Goal: Transaction & Acquisition: Purchase product/service

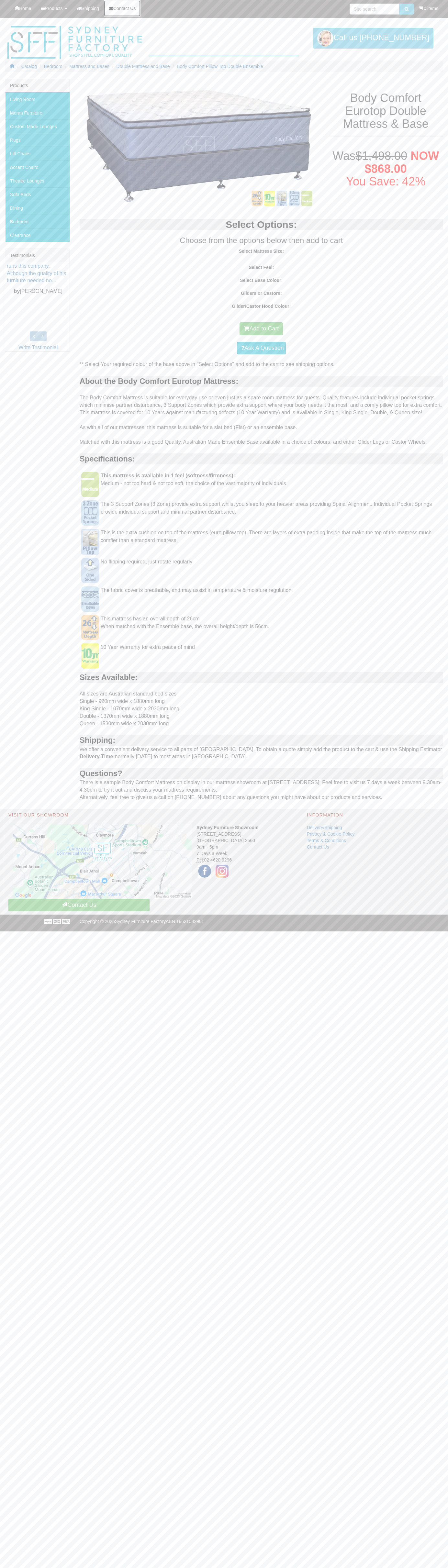
click at [113, 11] on span "Contact Us" at bounding box center [124, 9] width 22 height 5
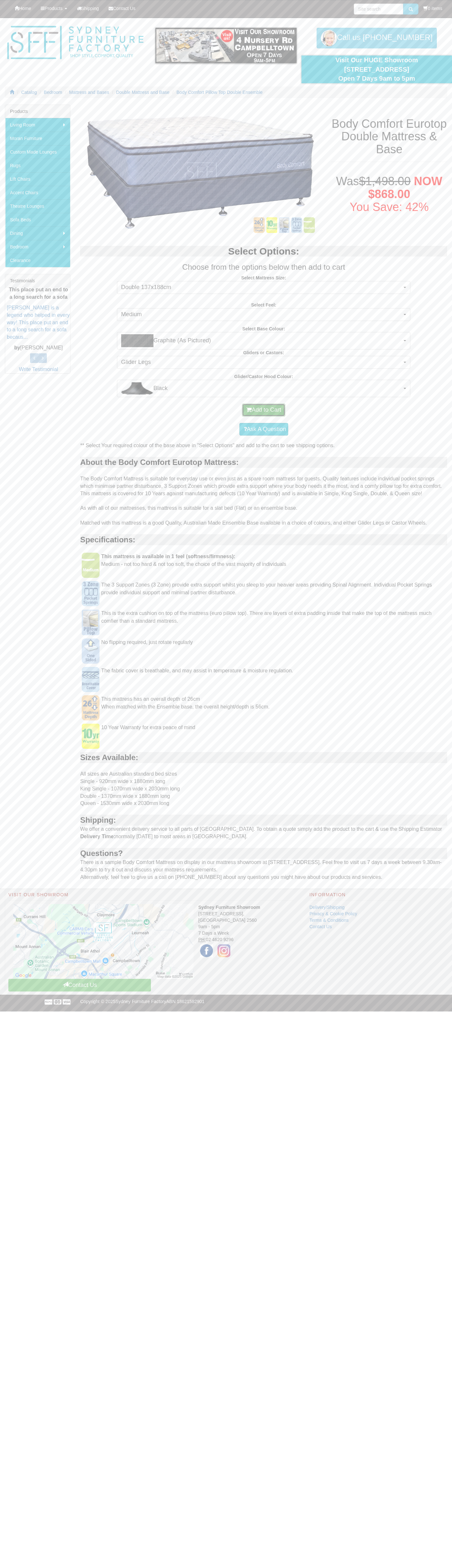
click at [263, 410] on button "Add to Cart" at bounding box center [263, 409] width 43 height 13
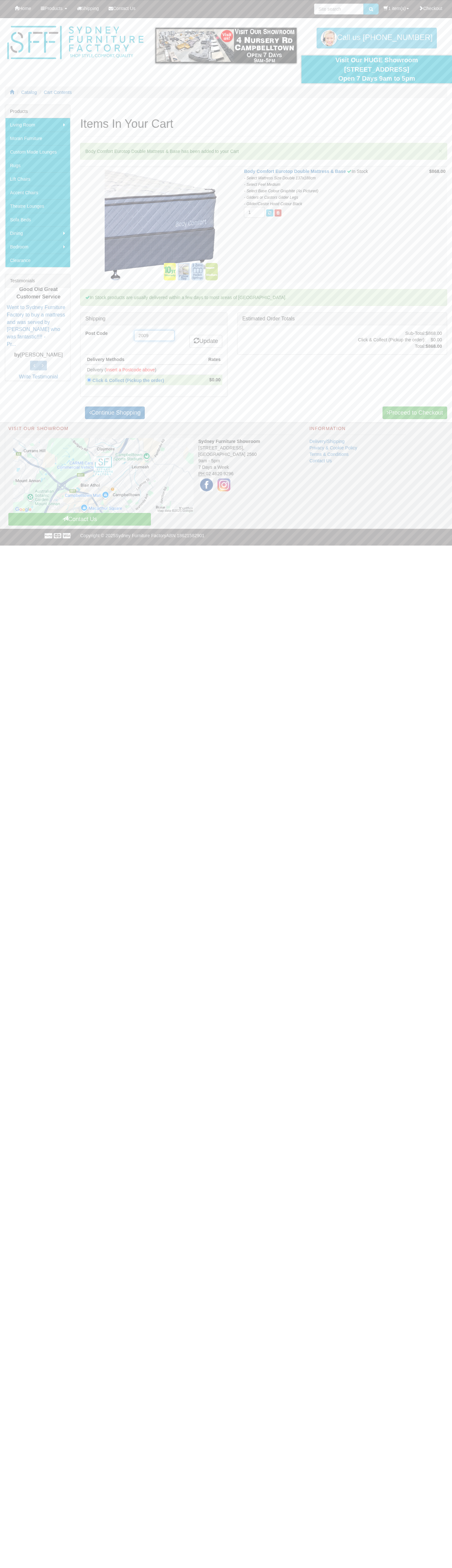
click at [154, 335] on input "2009" at bounding box center [154, 335] width 41 height 11
type input "2009"
click at [205, 341] on link "Update" at bounding box center [205, 341] width 33 height 13
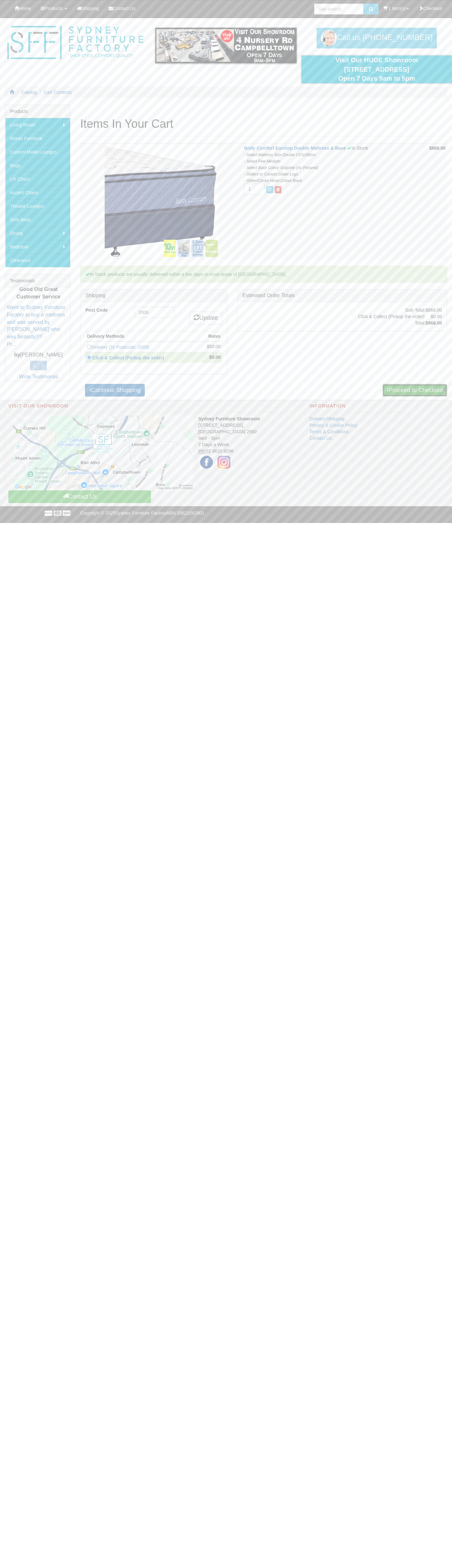
click at [413, 390] on link "Proceed to Checkout" at bounding box center [414, 390] width 64 height 13
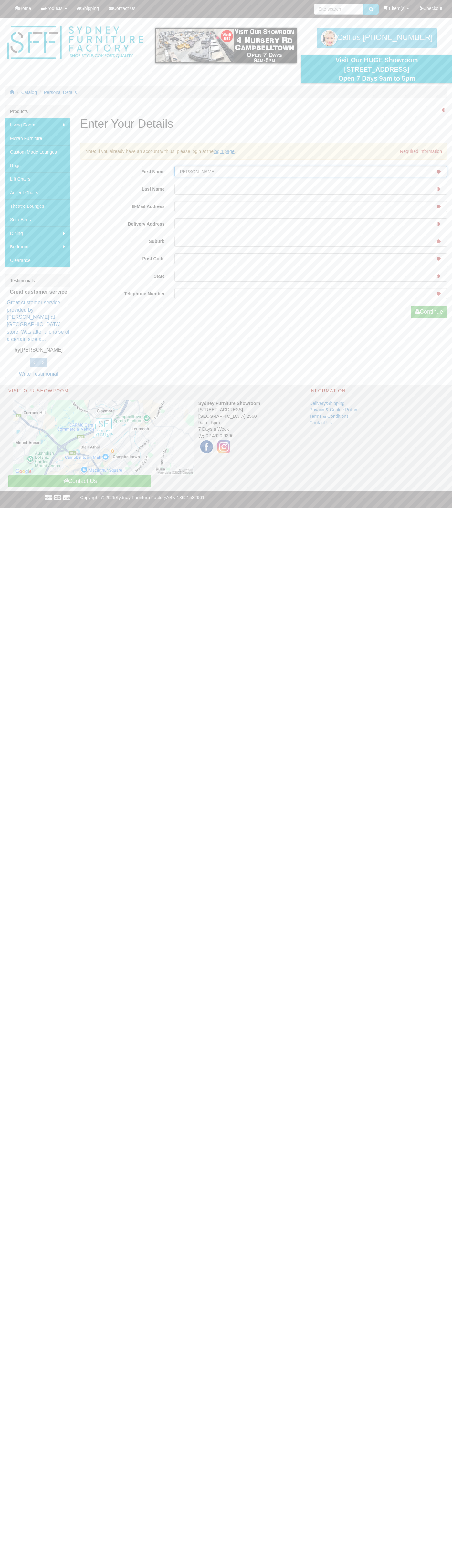
type input "John"
type input "Smith"
type input "johnsmith007@storebotmail.joonix.net"
type input "pyrmont"
type input "2009"
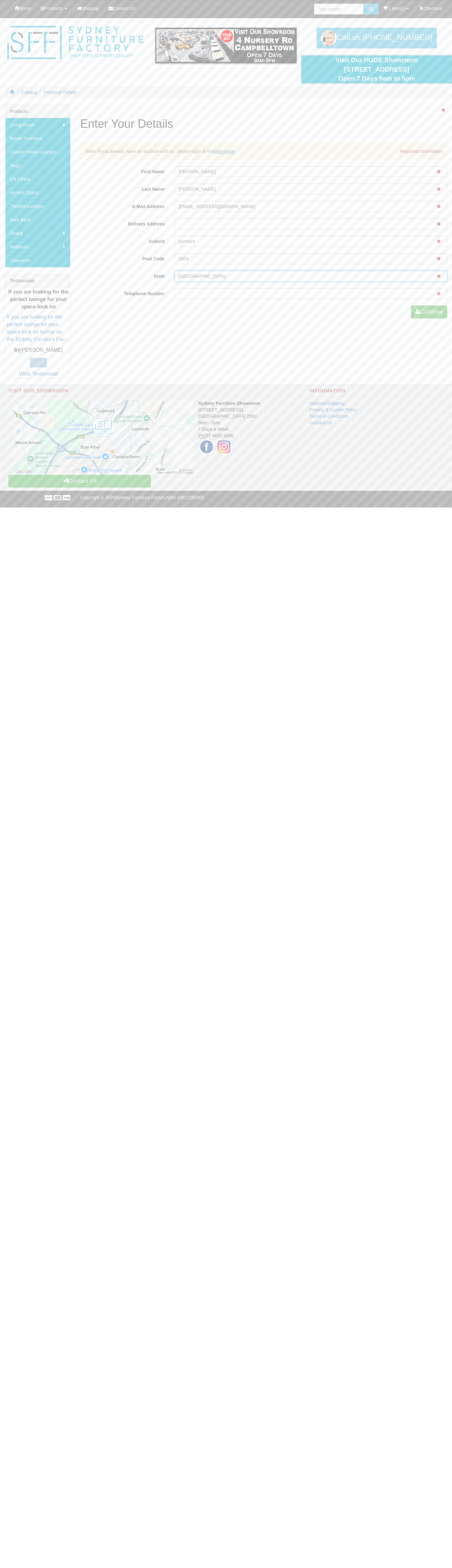
type input "nsw"
type input "0293744000"
click at [427, 312] on button "Continue" at bounding box center [428, 311] width 36 height 13
type input "John"
type input "Smith"
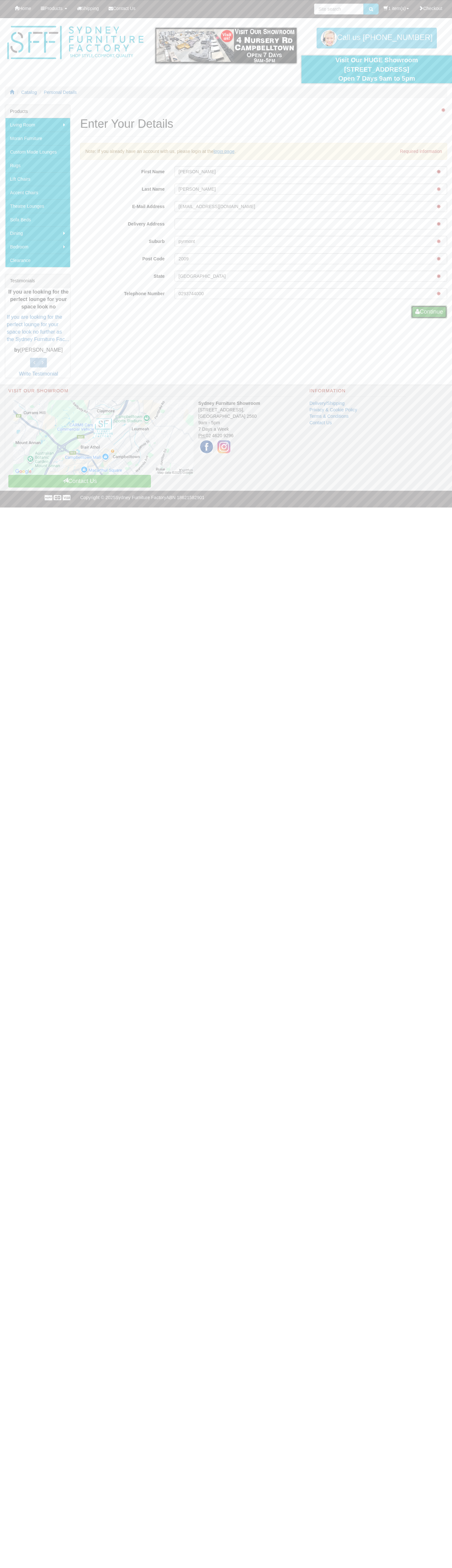
click at [427, 312] on button "Continue" at bounding box center [428, 311] width 36 height 13
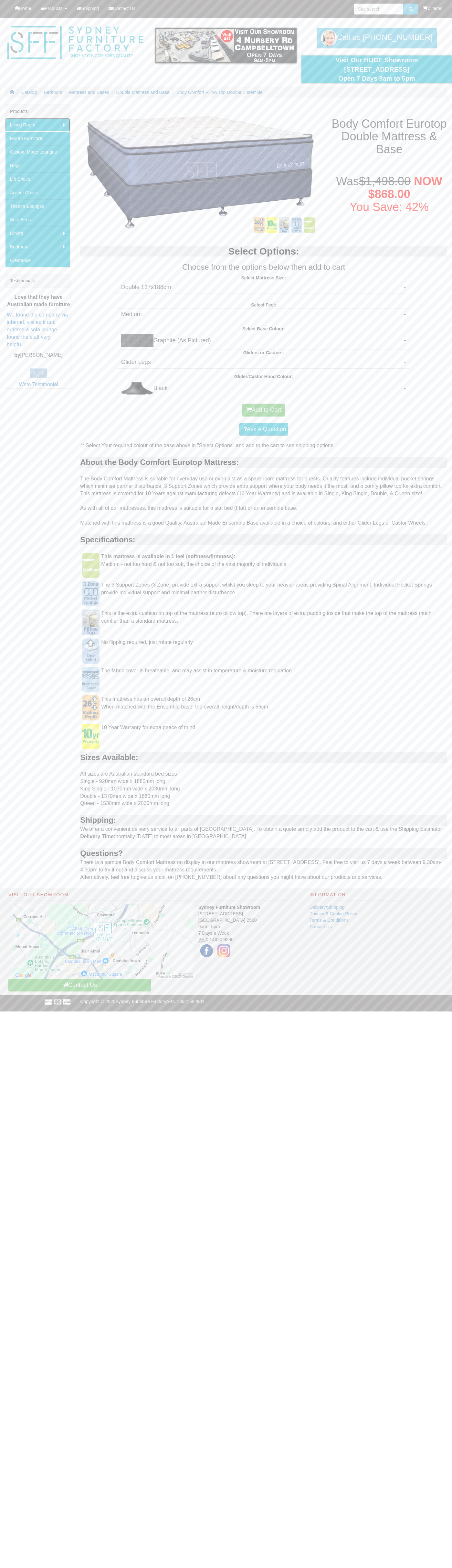
click at [38, 125] on link "Living Room" at bounding box center [37, 124] width 64 height 13
click at [101, 220] on link "Recliner Chairs" at bounding box center [100, 219] width 61 height 13
click at [38, 152] on link "Custom Made Lounges" at bounding box center [37, 152] width 64 height 13
click at [38, 233] on link "Dining" at bounding box center [37, 233] width 64 height 13
click at [97, 233] on link "Dining Chairs" at bounding box center [96, 233] width 54 height 13
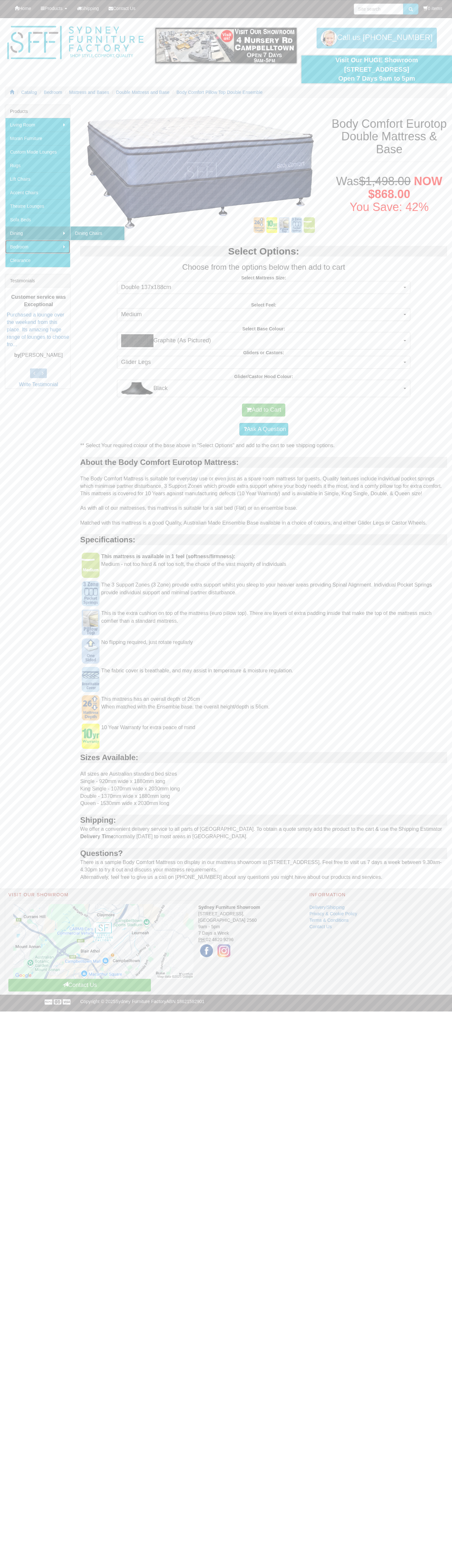
click at [38, 247] on link "Bedroom" at bounding box center [37, 246] width 64 height 13
click at [99, 260] on link "Mattress and Bases" at bounding box center [98, 259] width 56 height 13
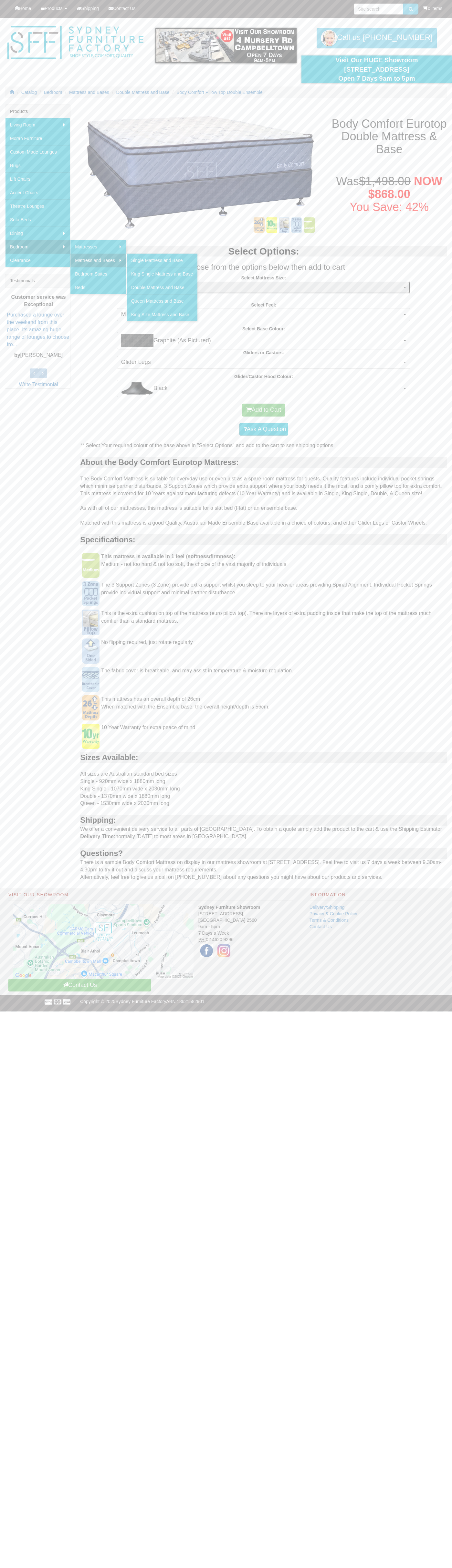
click at [263, 283] on span "Double 137x188cm" at bounding box center [261, 288] width 281 height 9
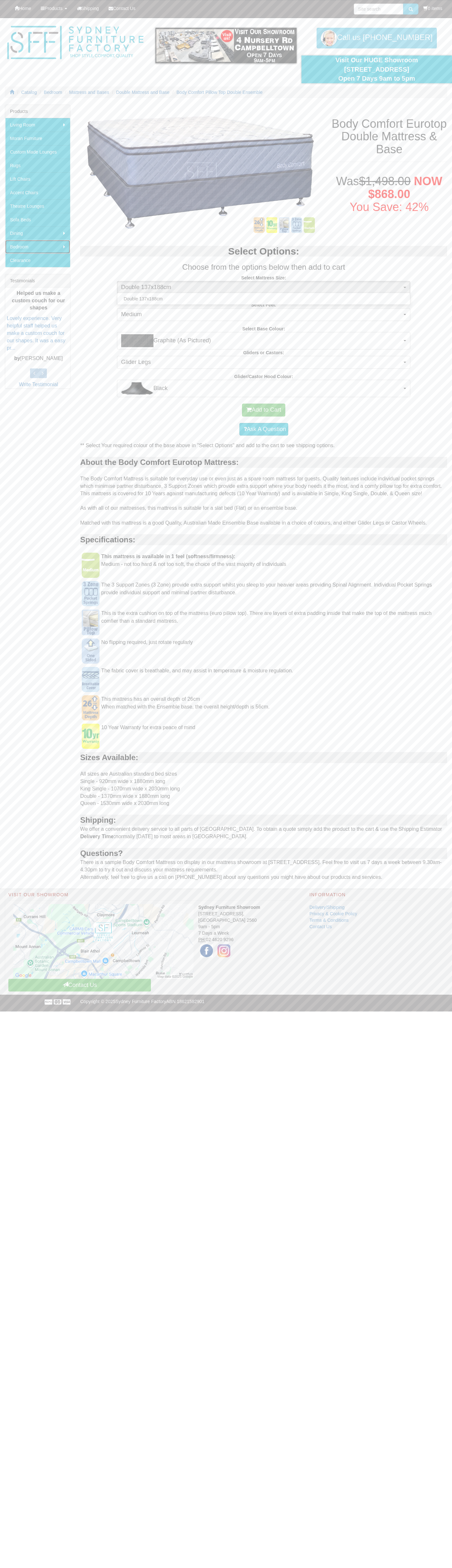
click at [38, 247] on link "Bedroom" at bounding box center [37, 246] width 64 height 13
click at [263, 410] on button "Add to Cart" at bounding box center [263, 409] width 43 height 13
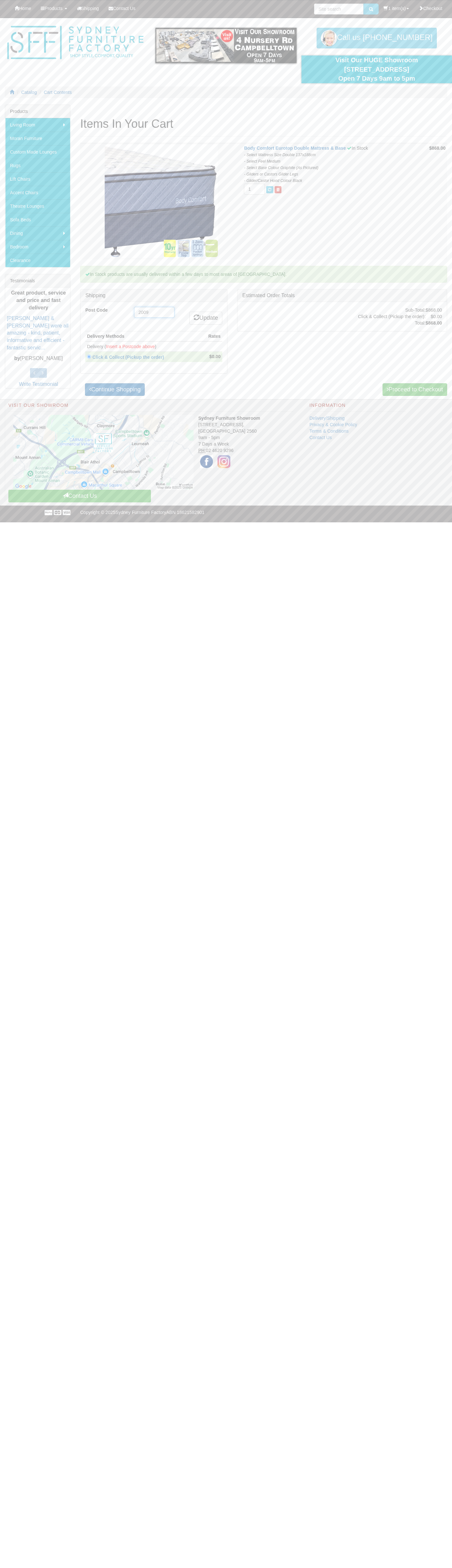
click at [154, 312] on input "2009" at bounding box center [154, 312] width 41 height 11
type input "2009"
click at [205, 319] on link "Update" at bounding box center [205, 318] width 33 height 13
click at [413, 390] on link "Proceed to Checkout" at bounding box center [414, 390] width 64 height 13
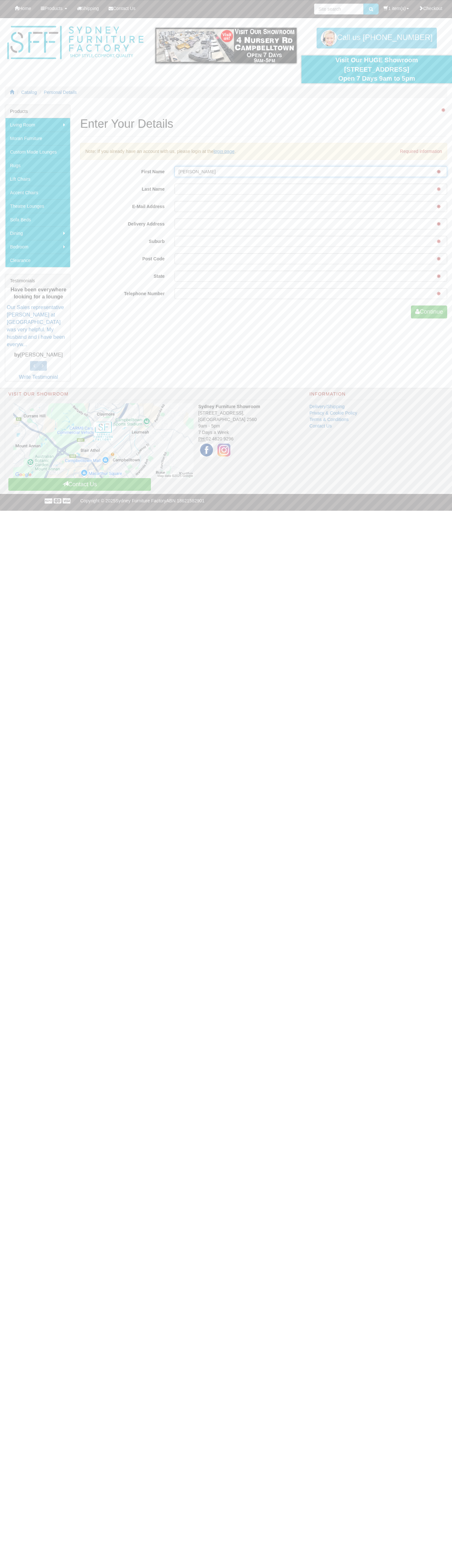
type input "John"
type input "Smith"
type input "johnsmith007@storebotmail.joonix.net"
type input "pyrmont"
type input "2009"
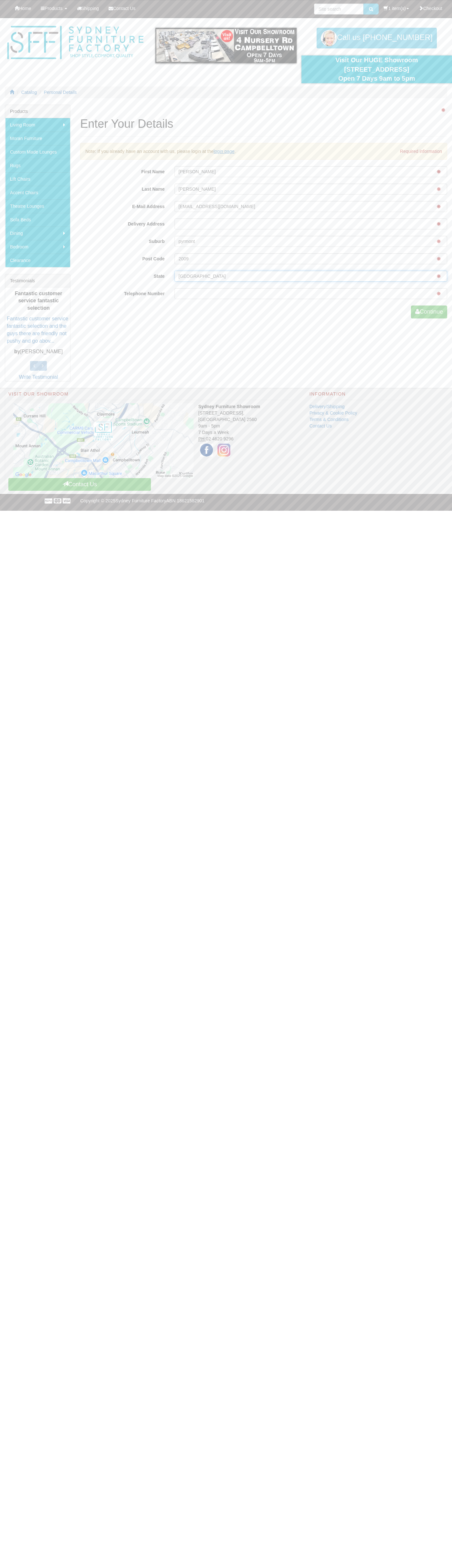
type input "nsw"
type input "0293744000"
click at [427, 312] on button "Continue" at bounding box center [428, 311] width 36 height 13
type input "John"
type input "Smith"
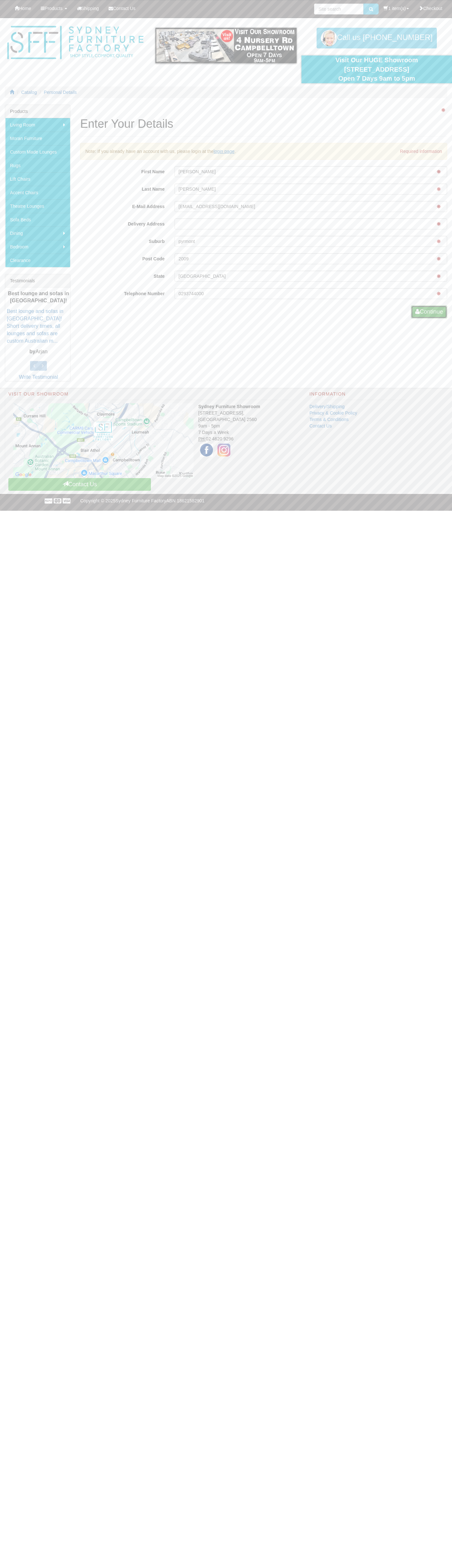
click at [427, 312] on button "Continue" at bounding box center [428, 311] width 36 height 13
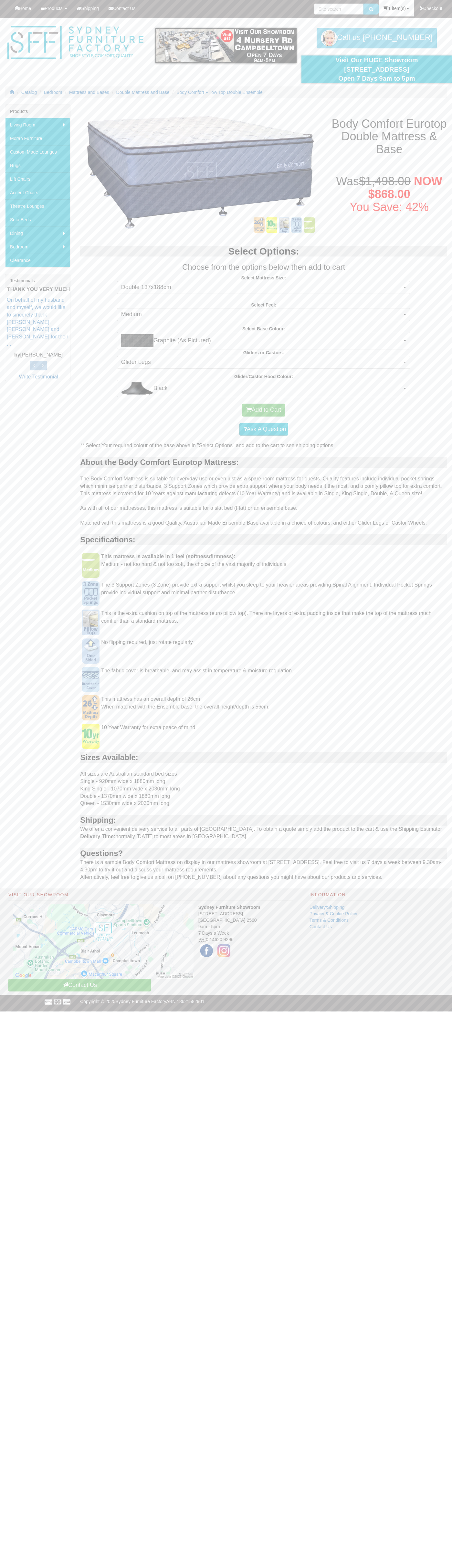
click at [393, 9] on link "1 item(s)" at bounding box center [396, 8] width 34 height 16
click at [386, 37] on link "View Cart" at bounding box center [388, 37] width 51 height 9
